Goal: Check status: Check status

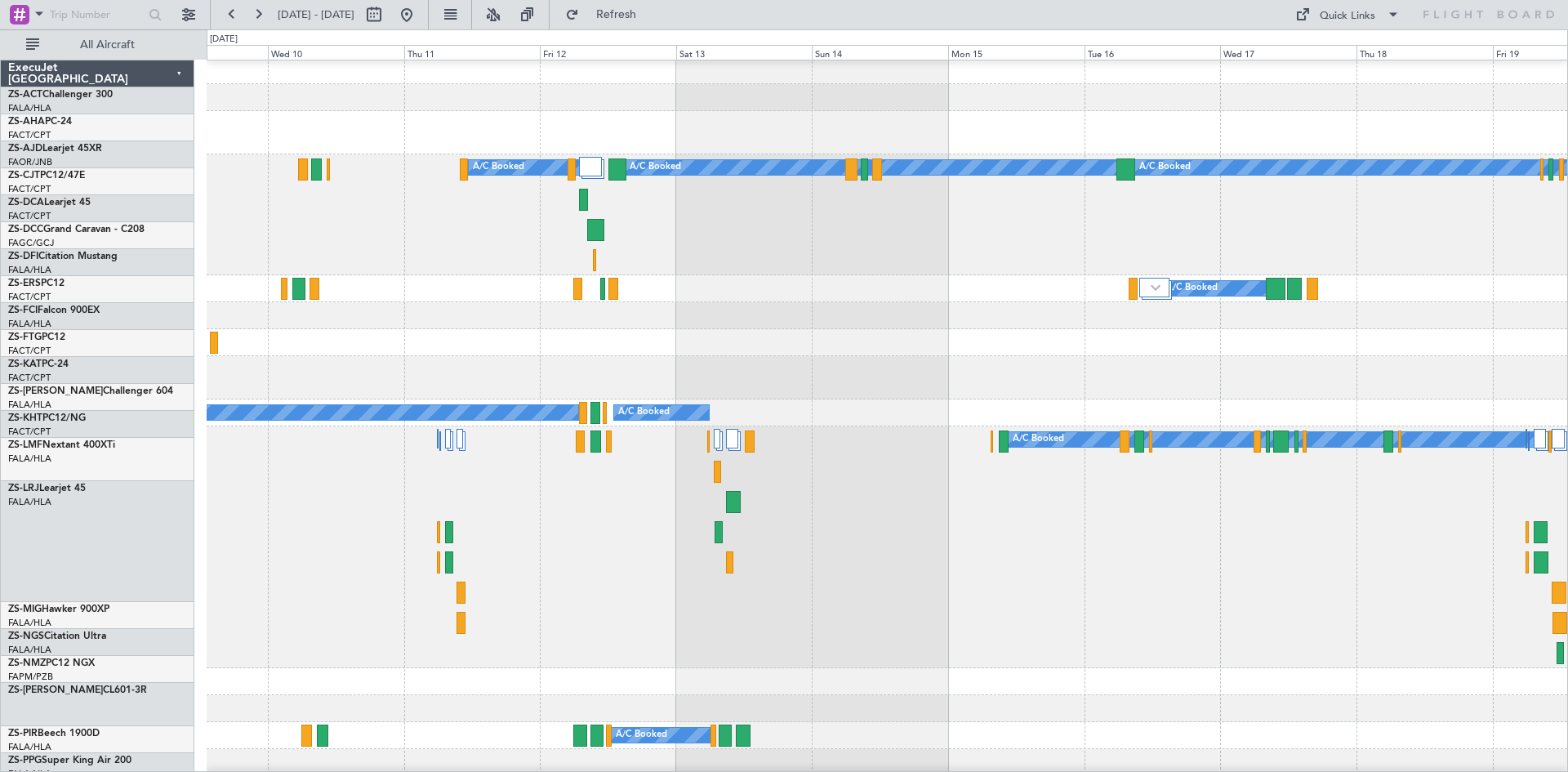
scroll to position [326, 0]
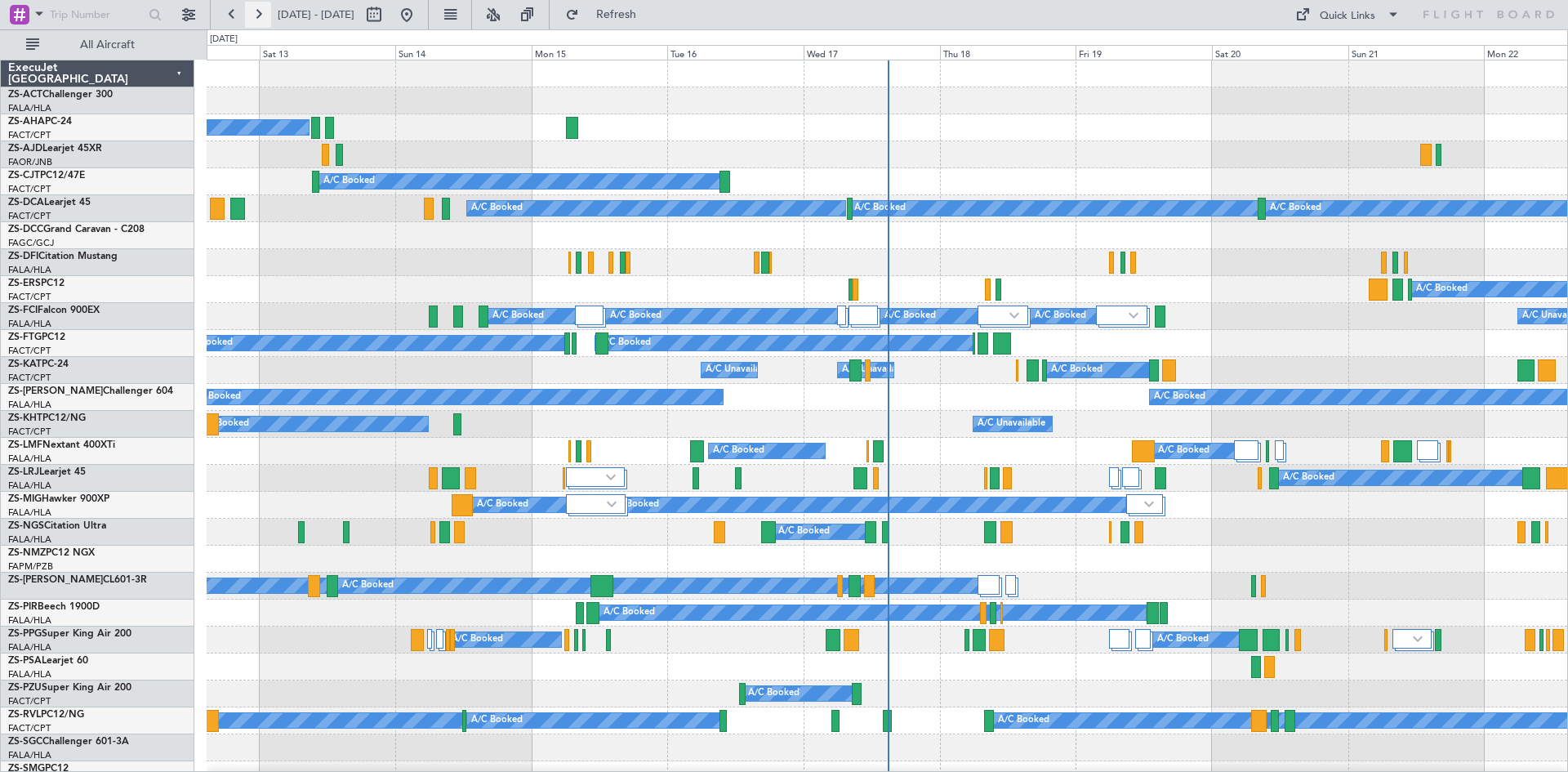
click at [263, 21] on button at bounding box center [258, 14] width 26 height 26
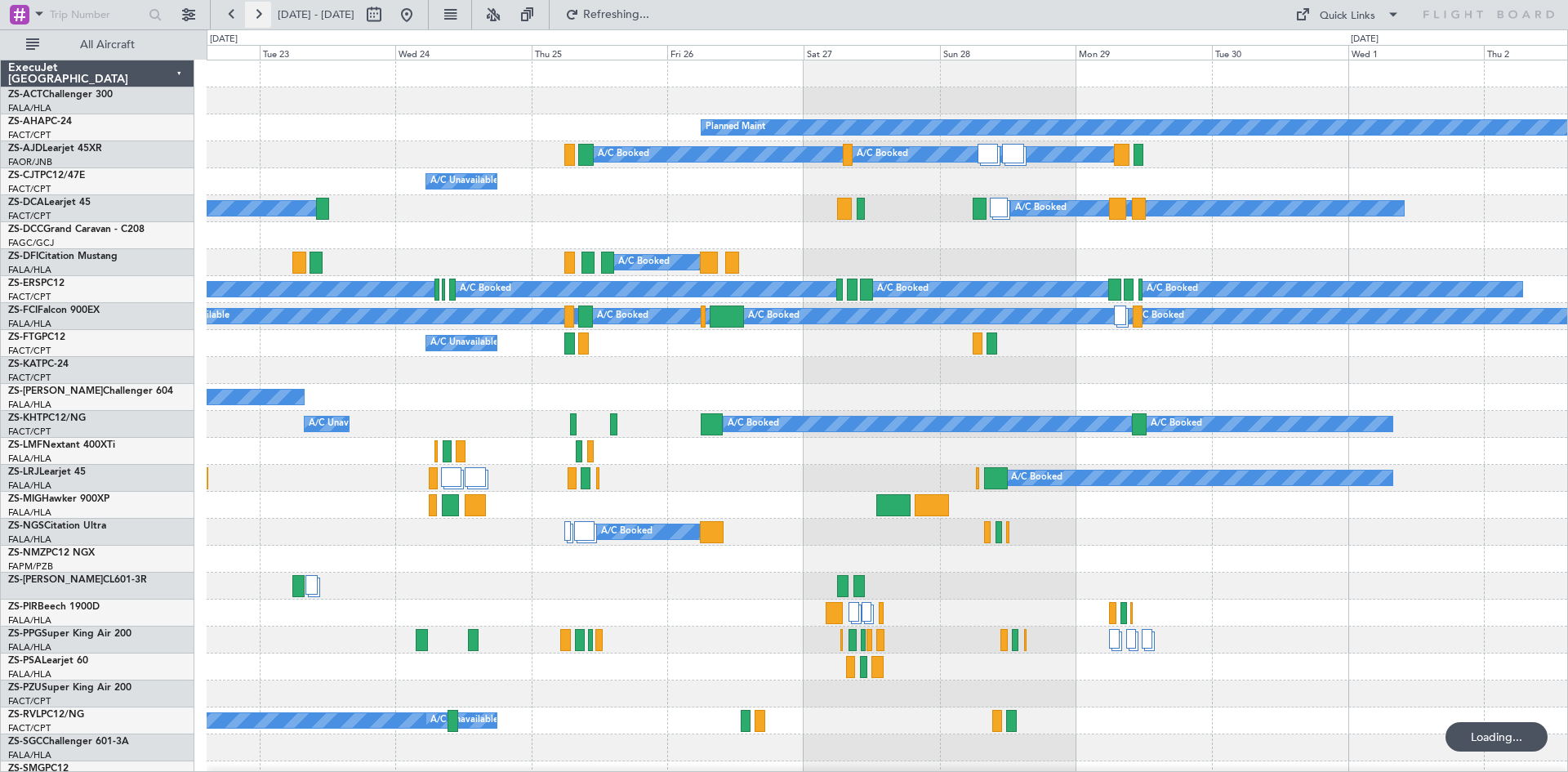
click at [263, 21] on button at bounding box center [258, 14] width 26 height 26
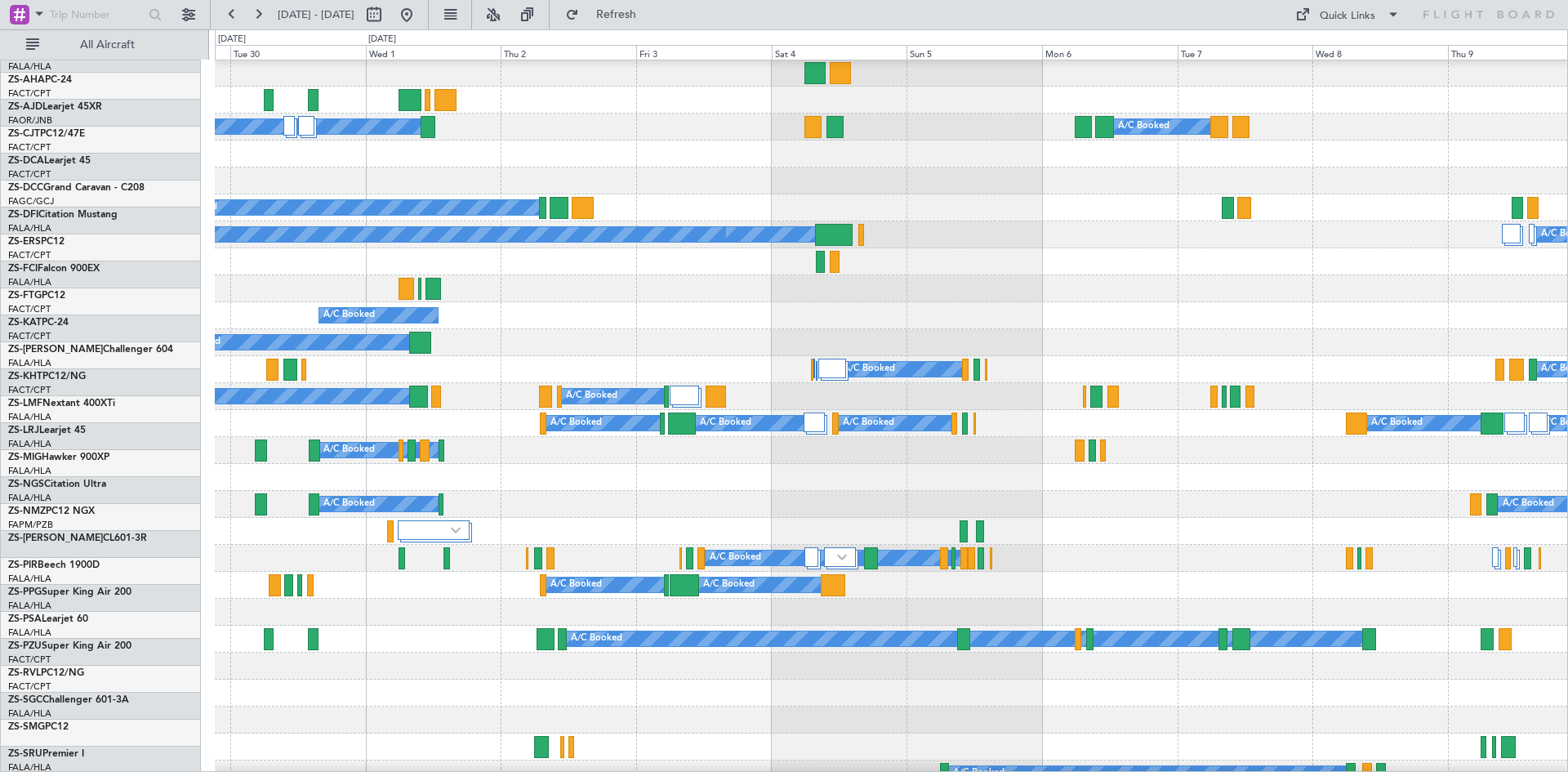
scroll to position [82, 0]
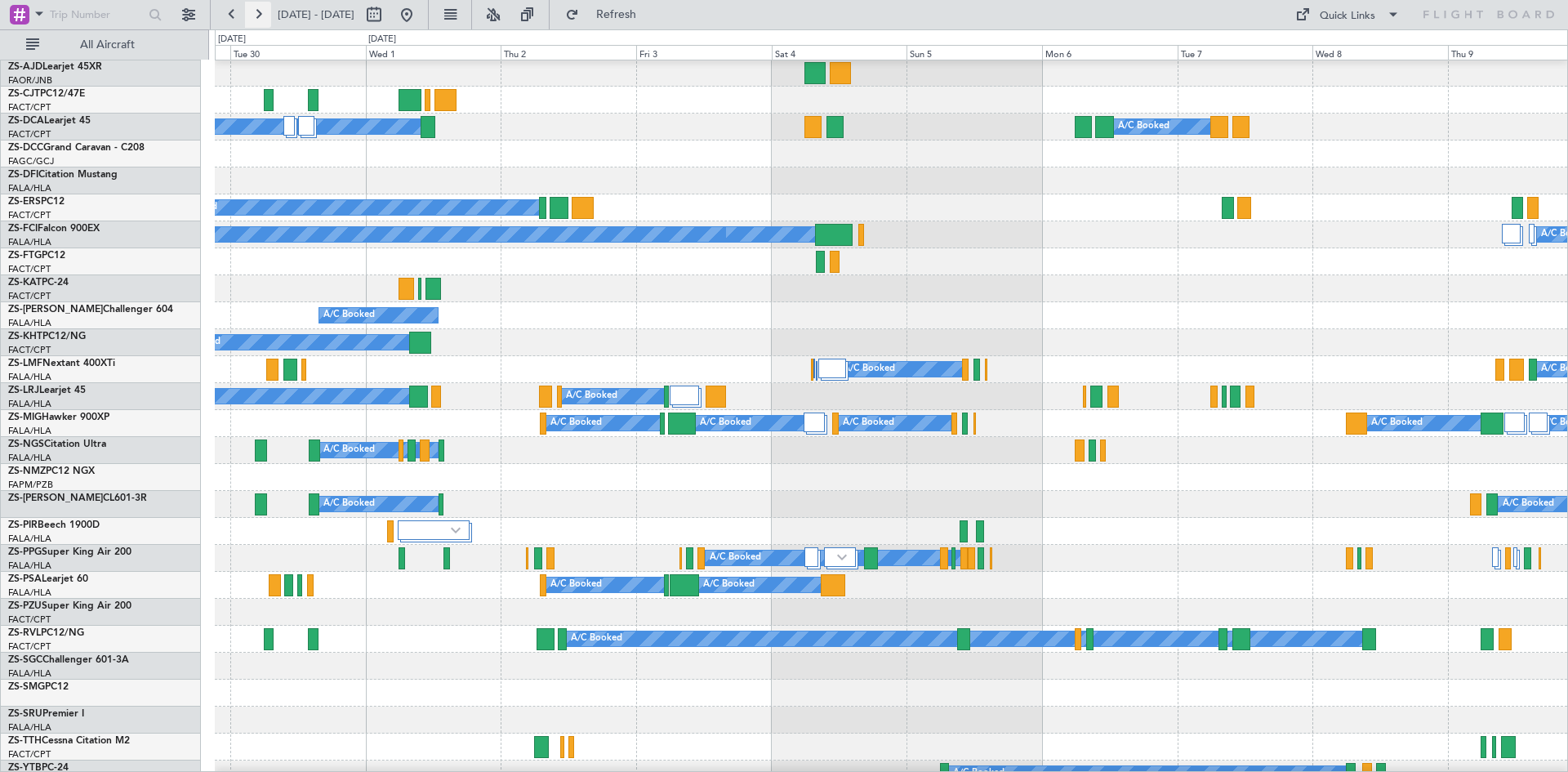
click at [256, 9] on button at bounding box center [258, 14] width 26 height 26
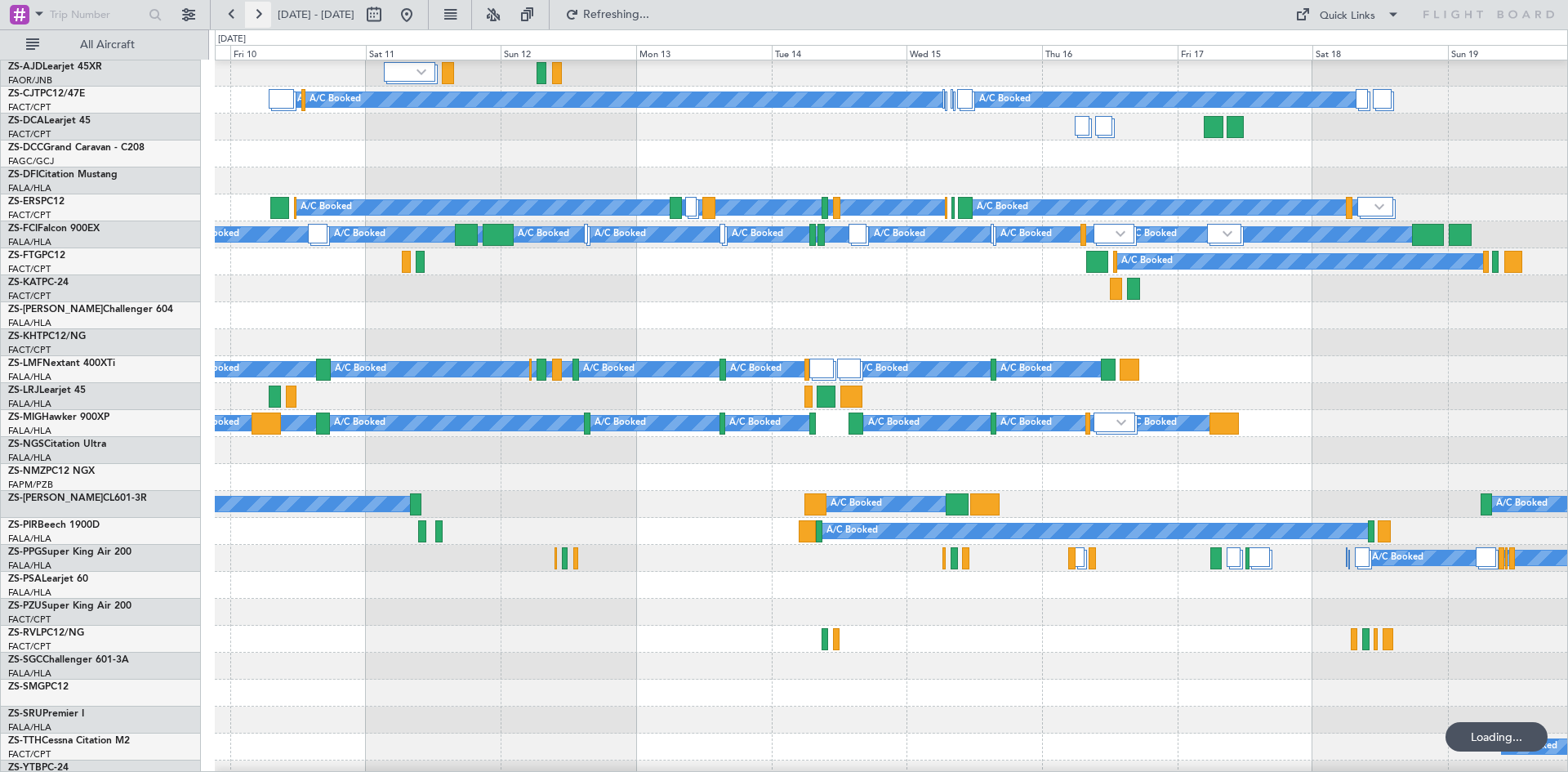
click at [256, 11] on button at bounding box center [258, 14] width 26 height 26
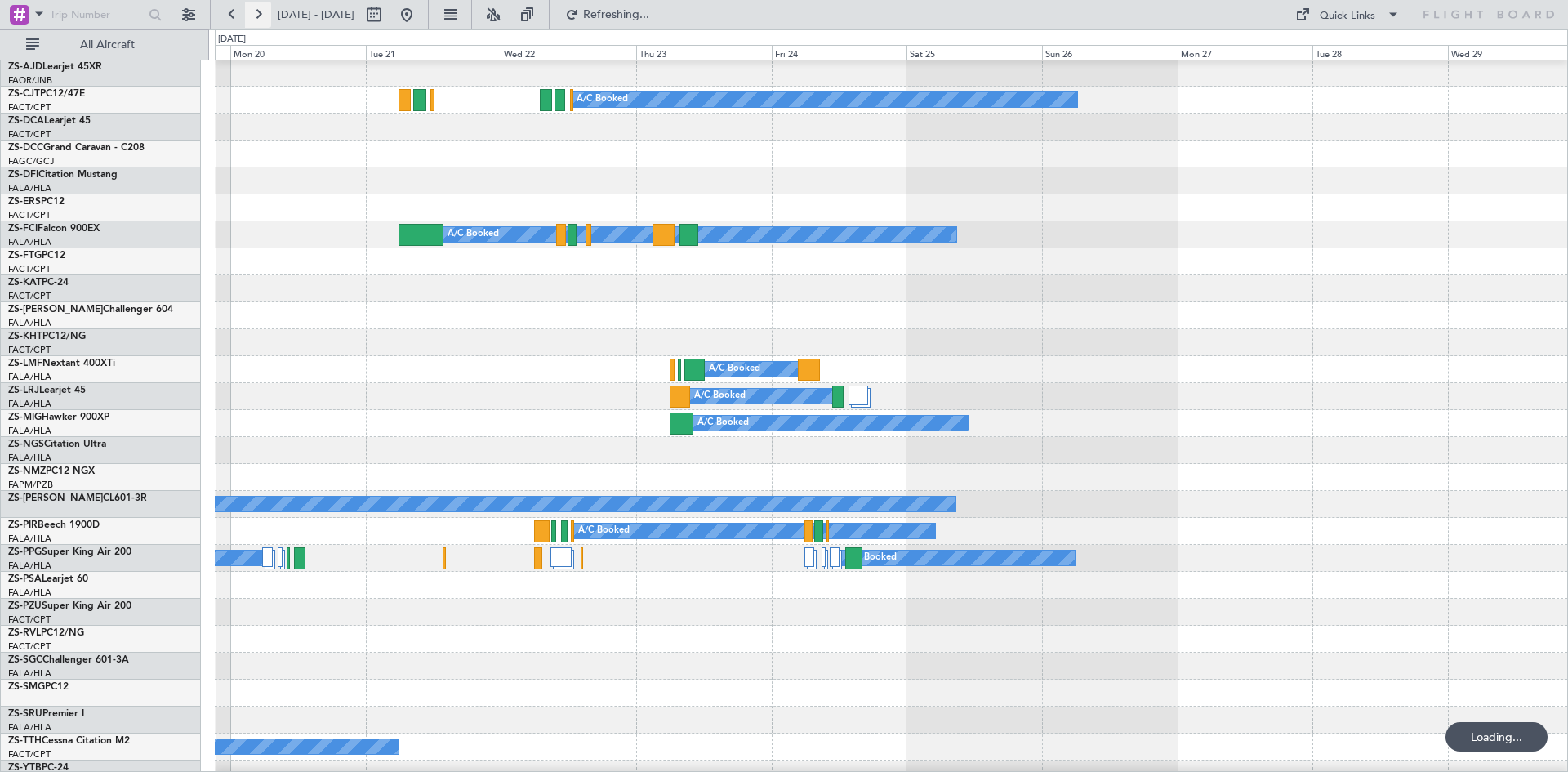
click at [256, 13] on button at bounding box center [258, 14] width 26 height 26
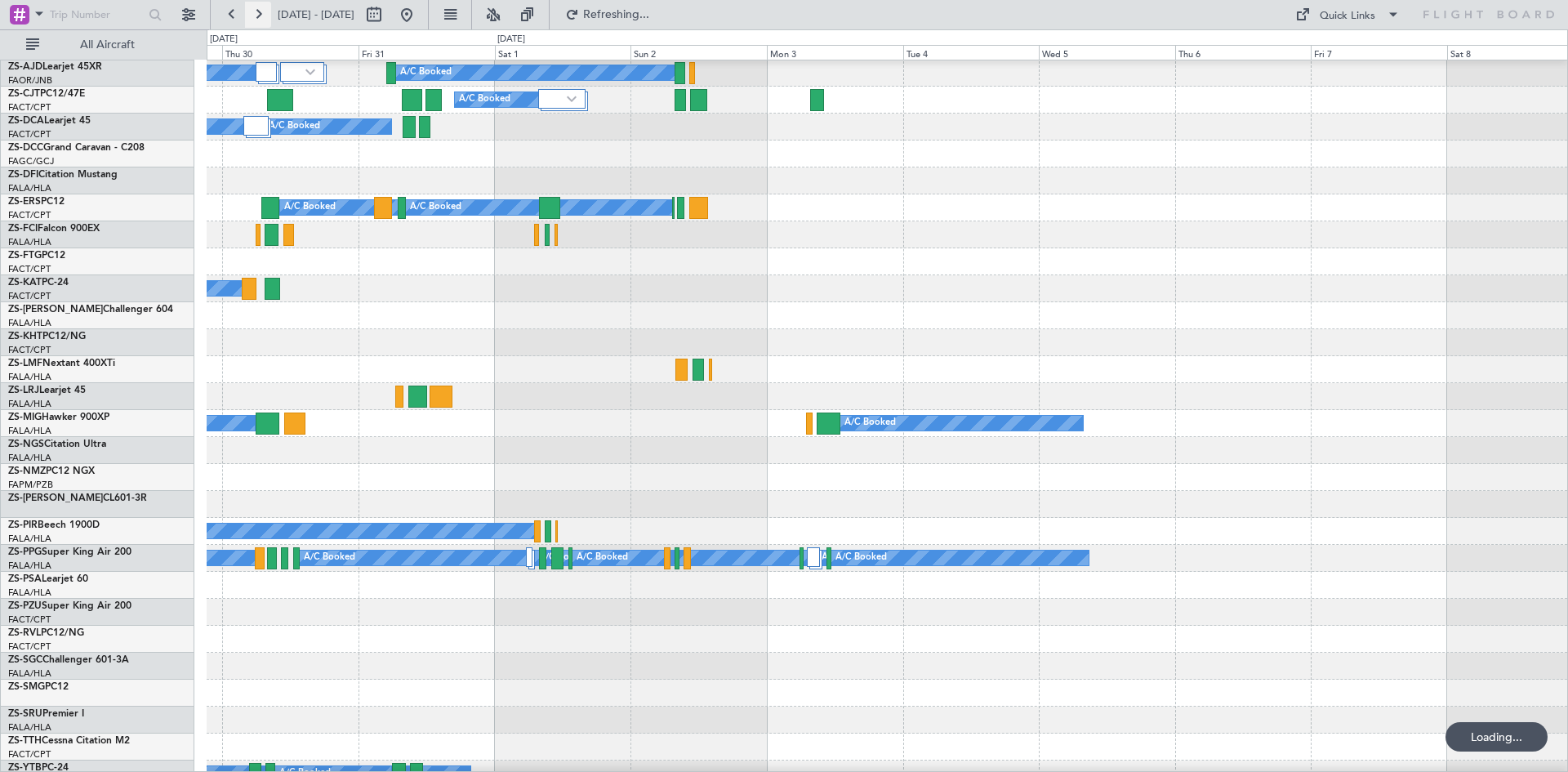
click at [256, 13] on button at bounding box center [258, 14] width 26 height 26
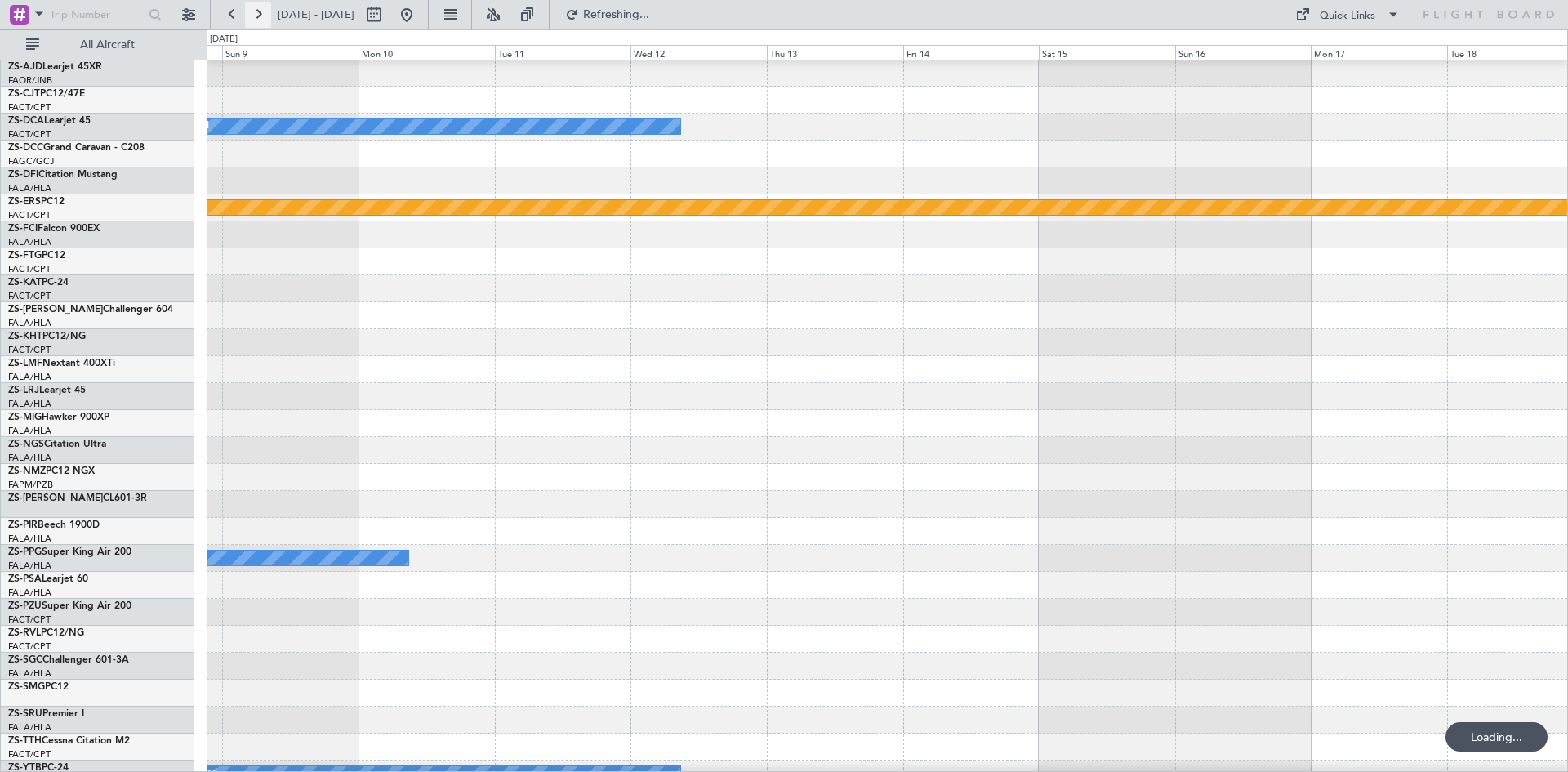
click at [256, 13] on button at bounding box center [258, 14] width 26 height 26
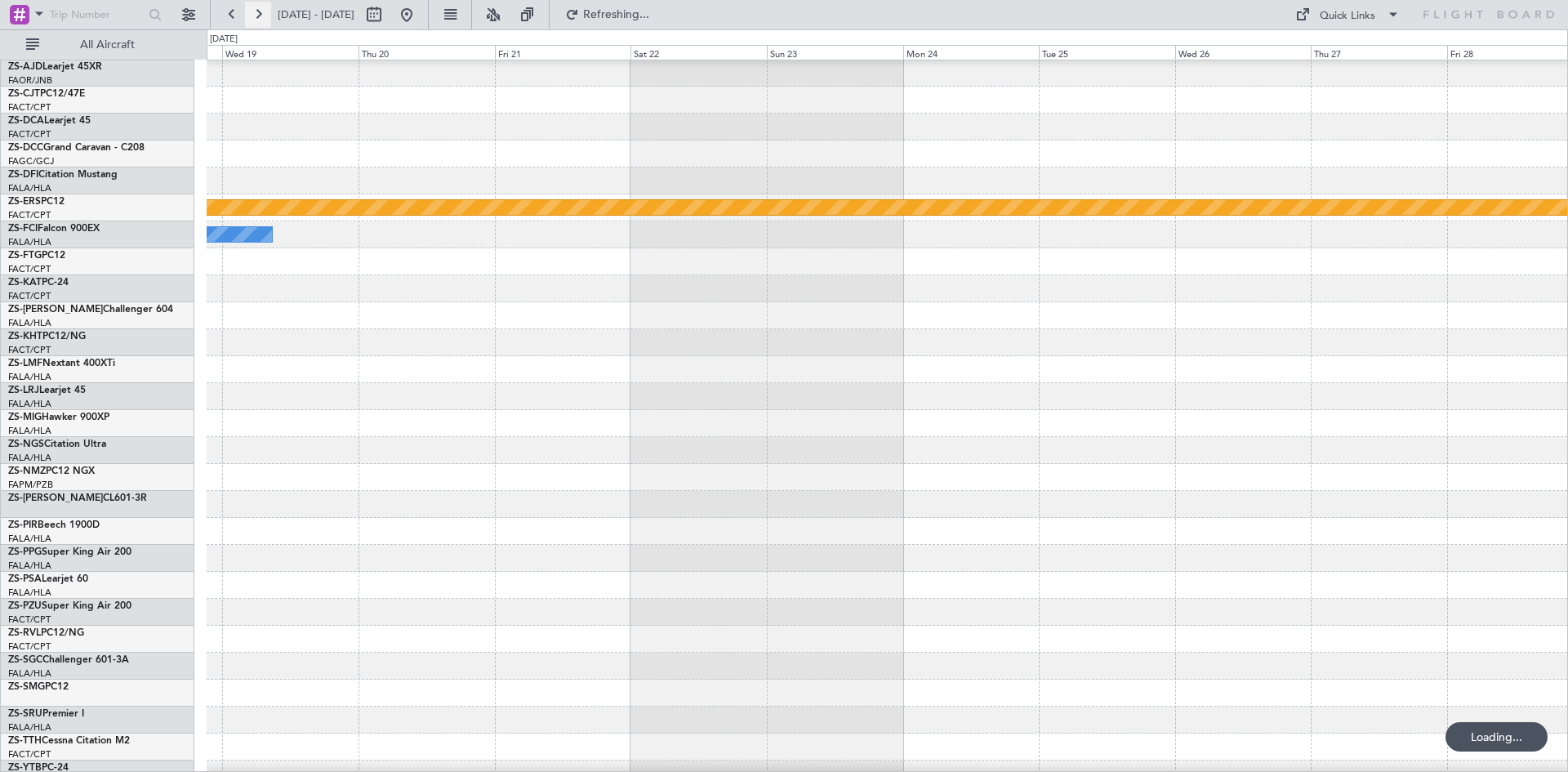
click at [258, 15] on button at bounding box center [258, 14] width 26 height 26
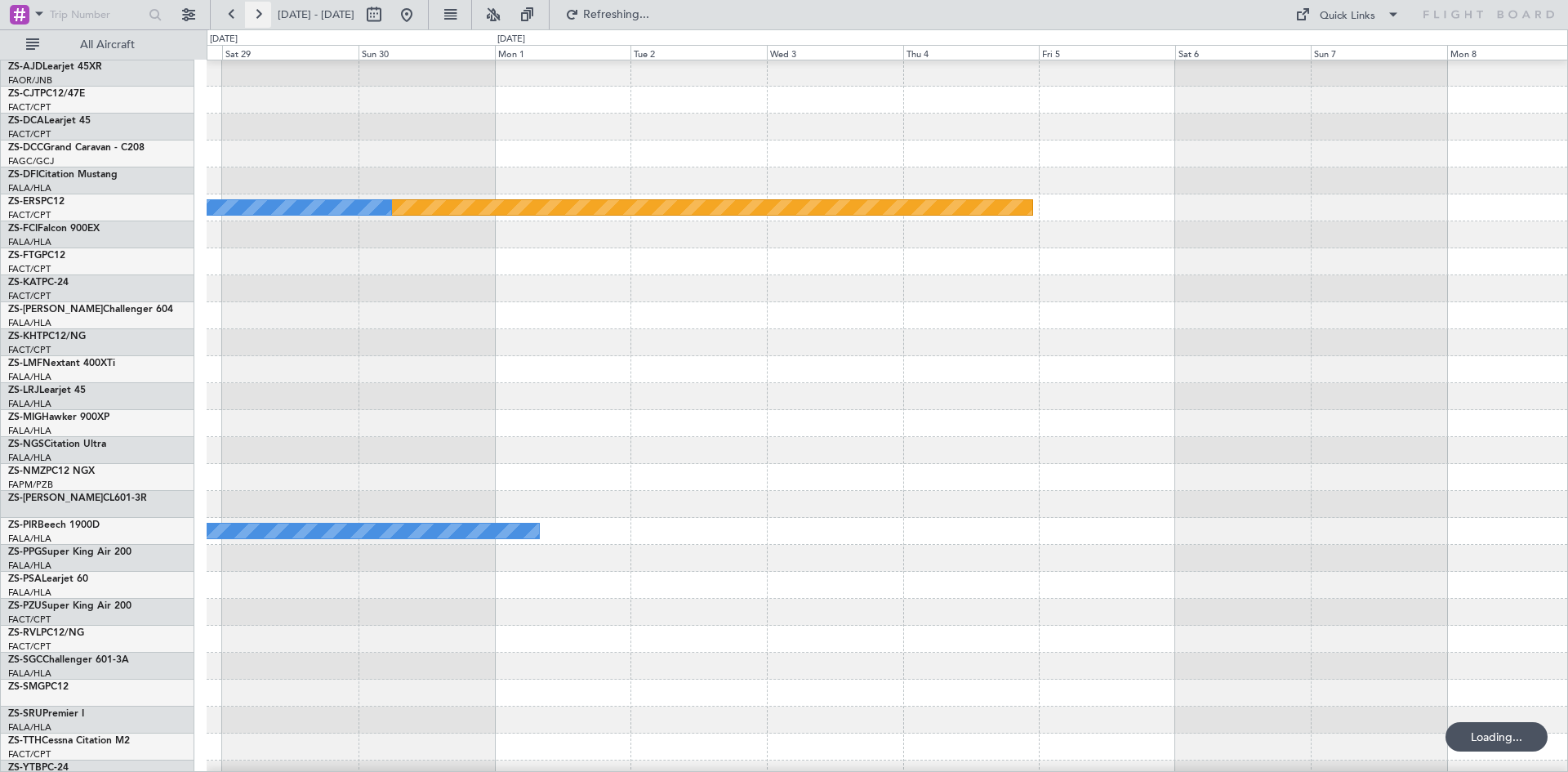
click at [258, 15] on button at bounding box center [258, 14] width 26 height 26
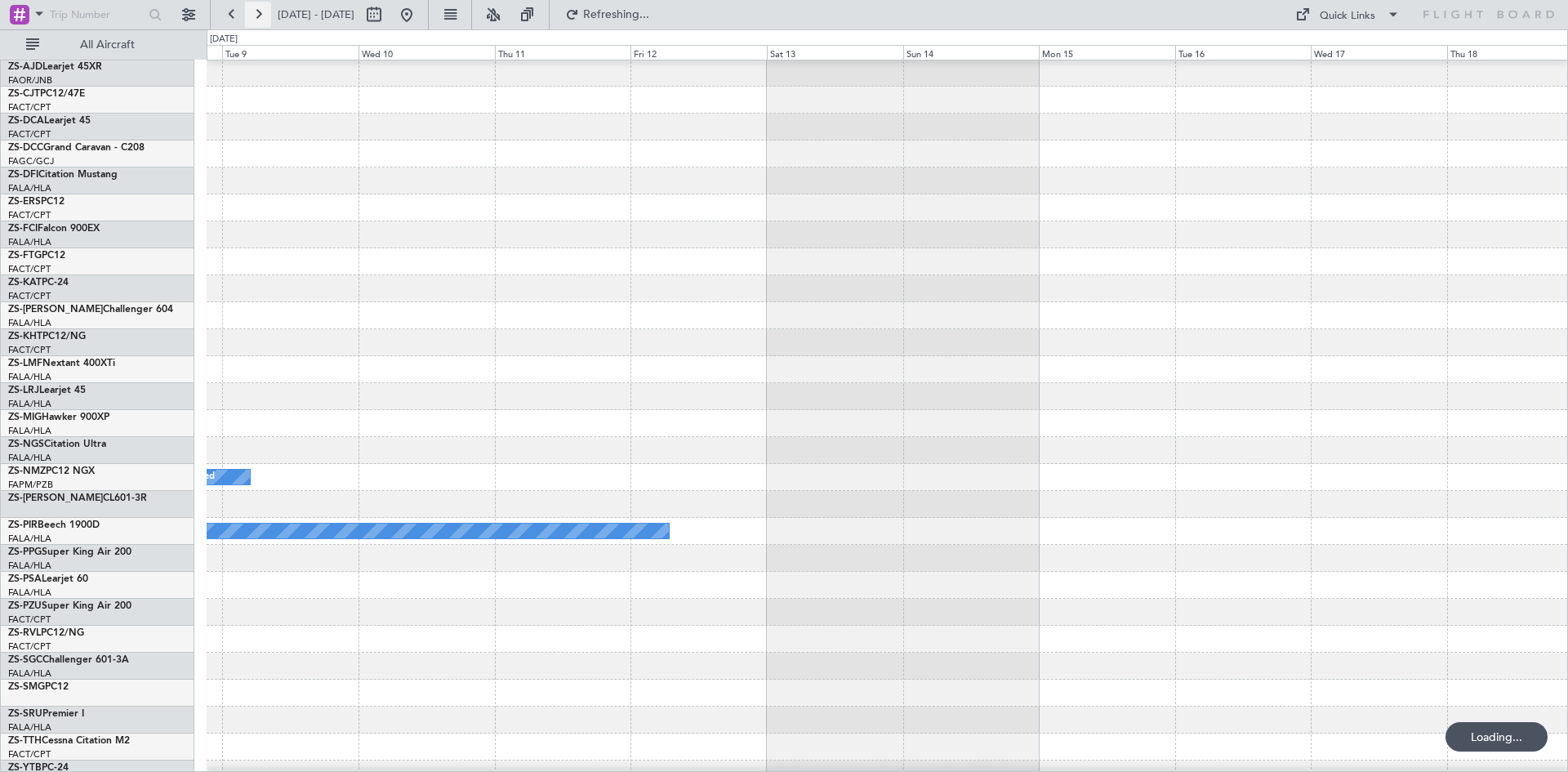
click at [258, 15] on button at bounding box center [258, 14] width 26 height 26
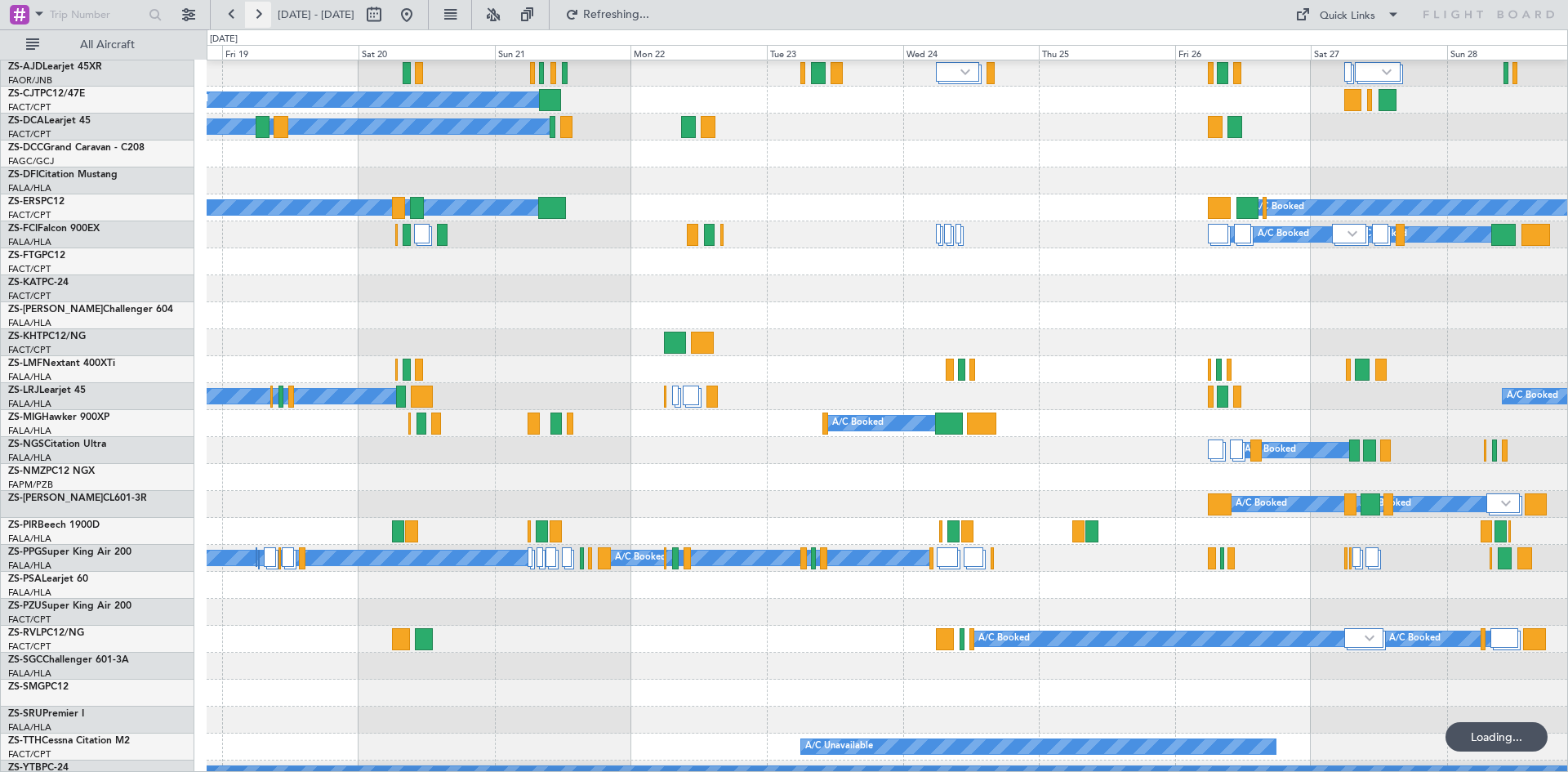
click at [262, 19] on button at bounding box center [258, 14] width 26 height 26
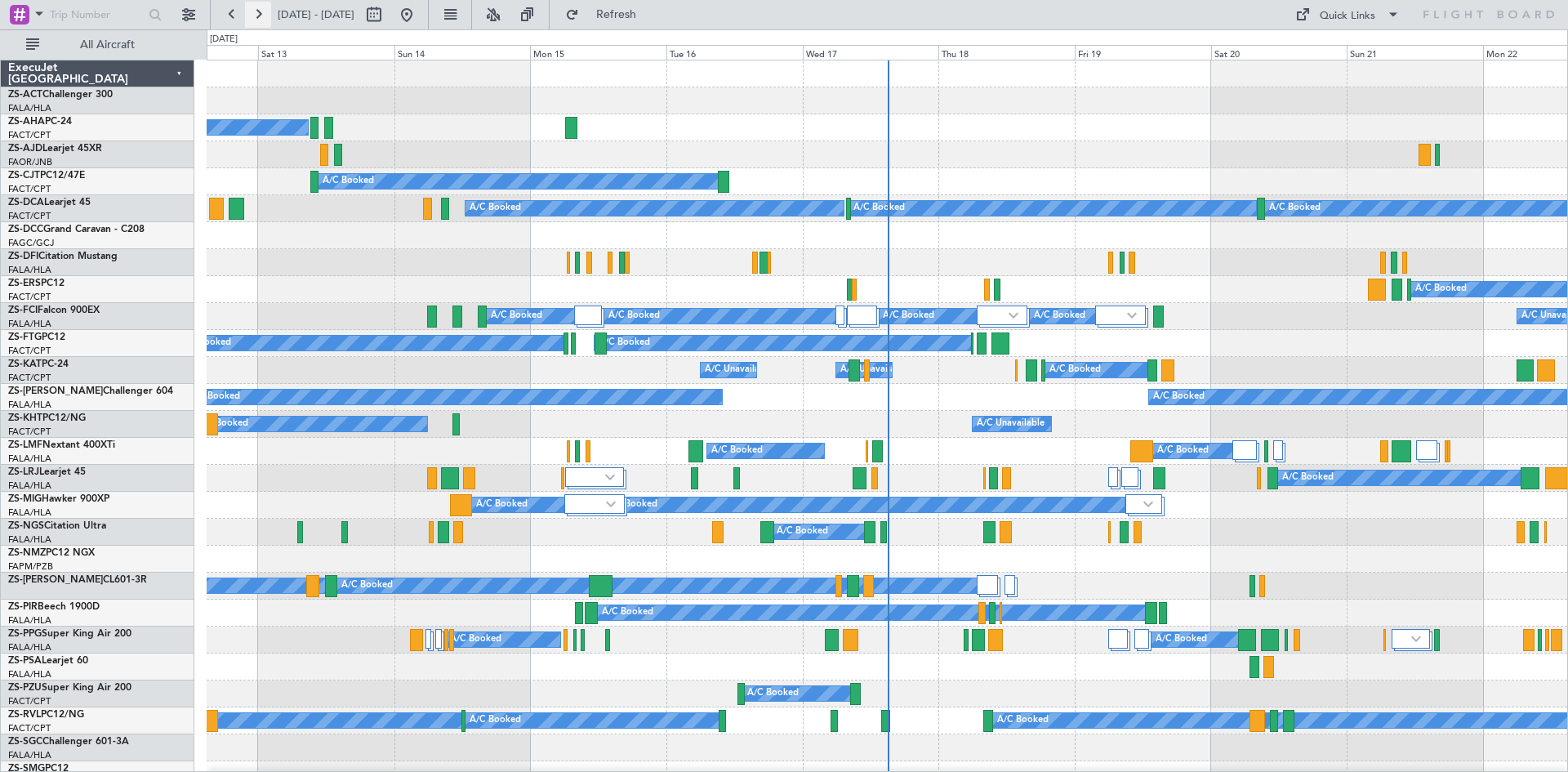
click at [257, 15] on button at bounding box center [258, 14] width 26 height 26
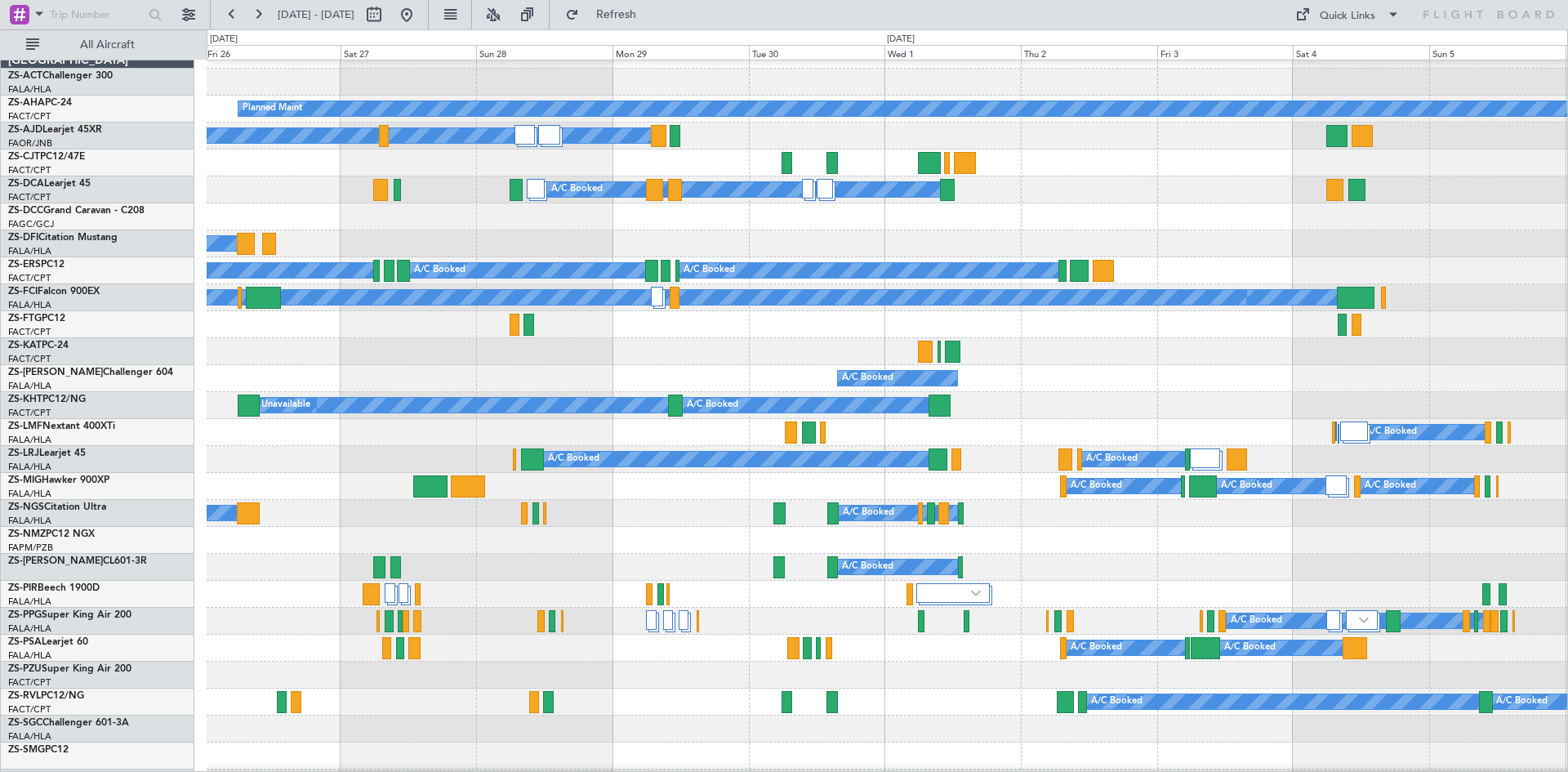
scroll to position [3, 0]
